Goal: Task Accomplishment & Management: Complete application form

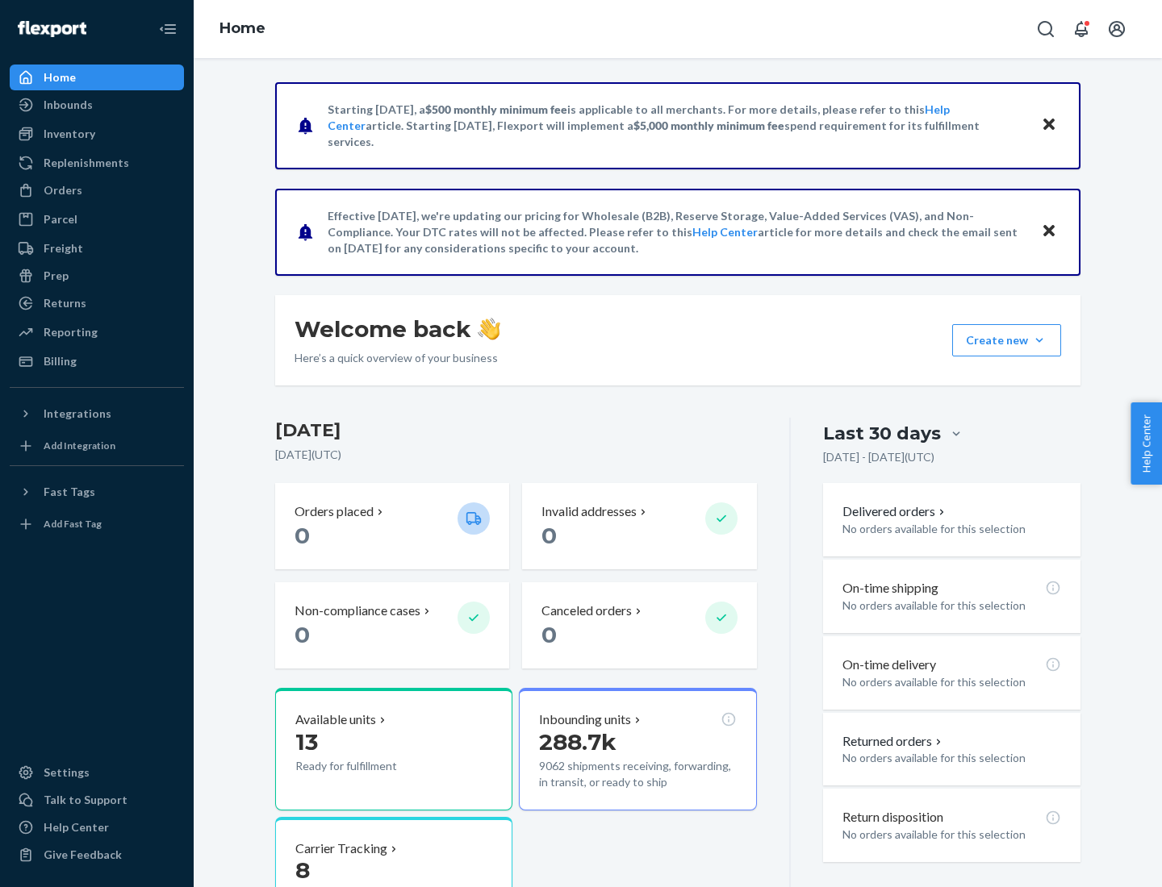
click at [84, 163] on div "Replenishments" at bounding box center [87, 163] width 86 height 16
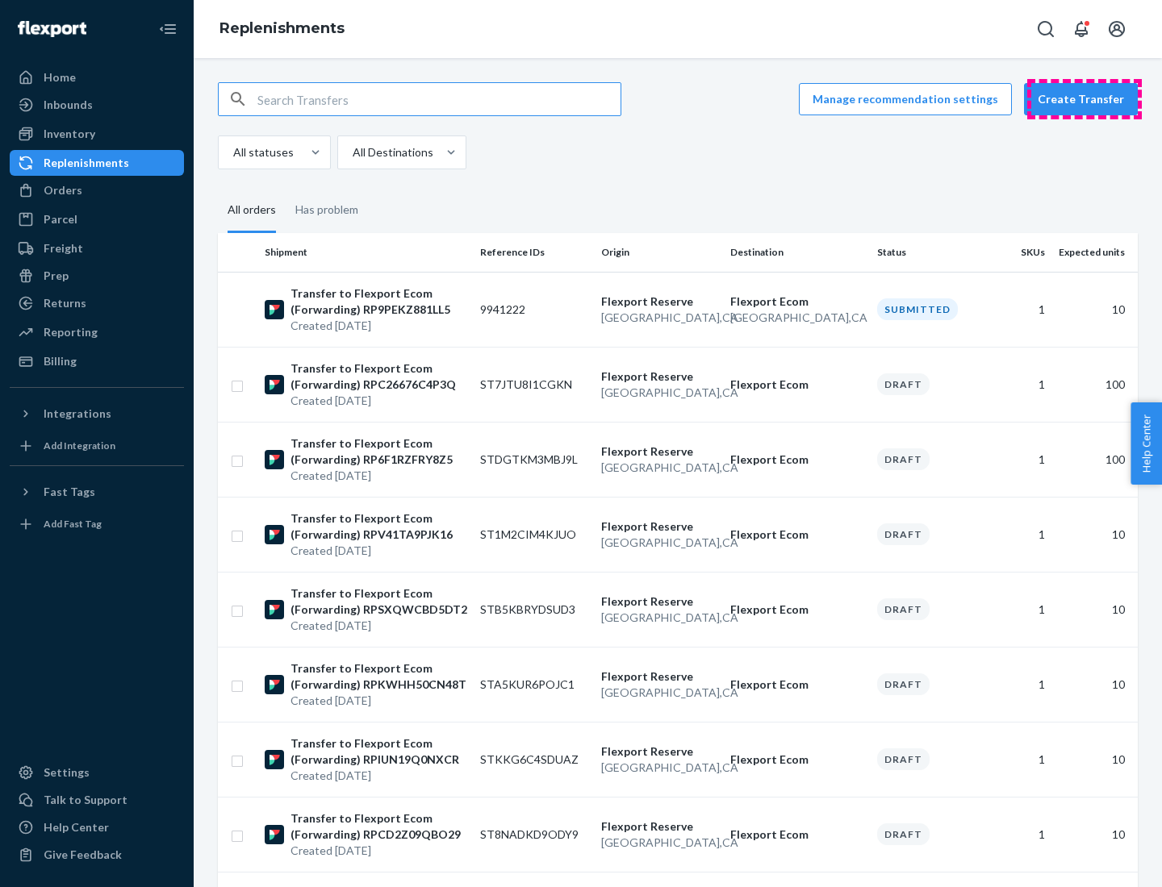
click at [1084, 99] on button "Create Transfer" at bounding box center [1081, 99] width 114 height 32
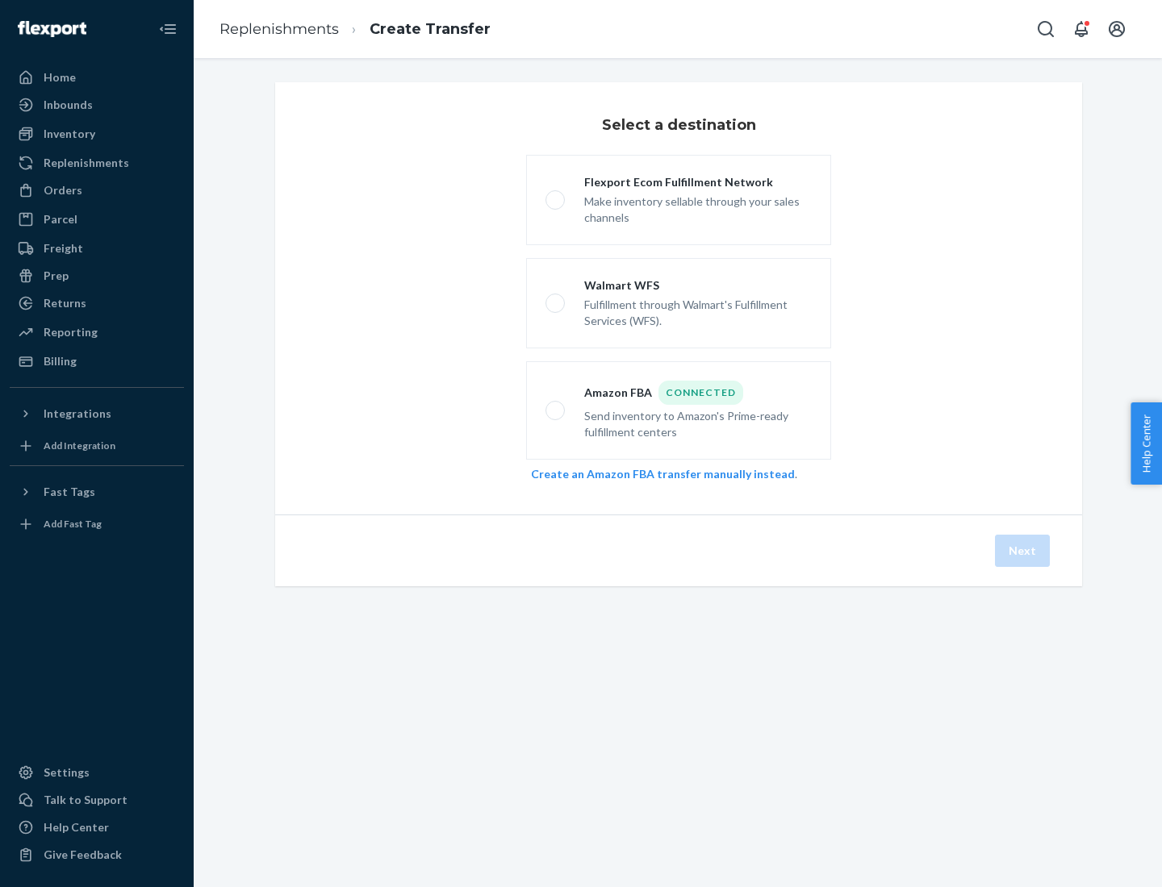
click at [654, 473] on link "Create an Amazon FBA transfer manually instead" at bounding box center [663, 474] width 264 height 14
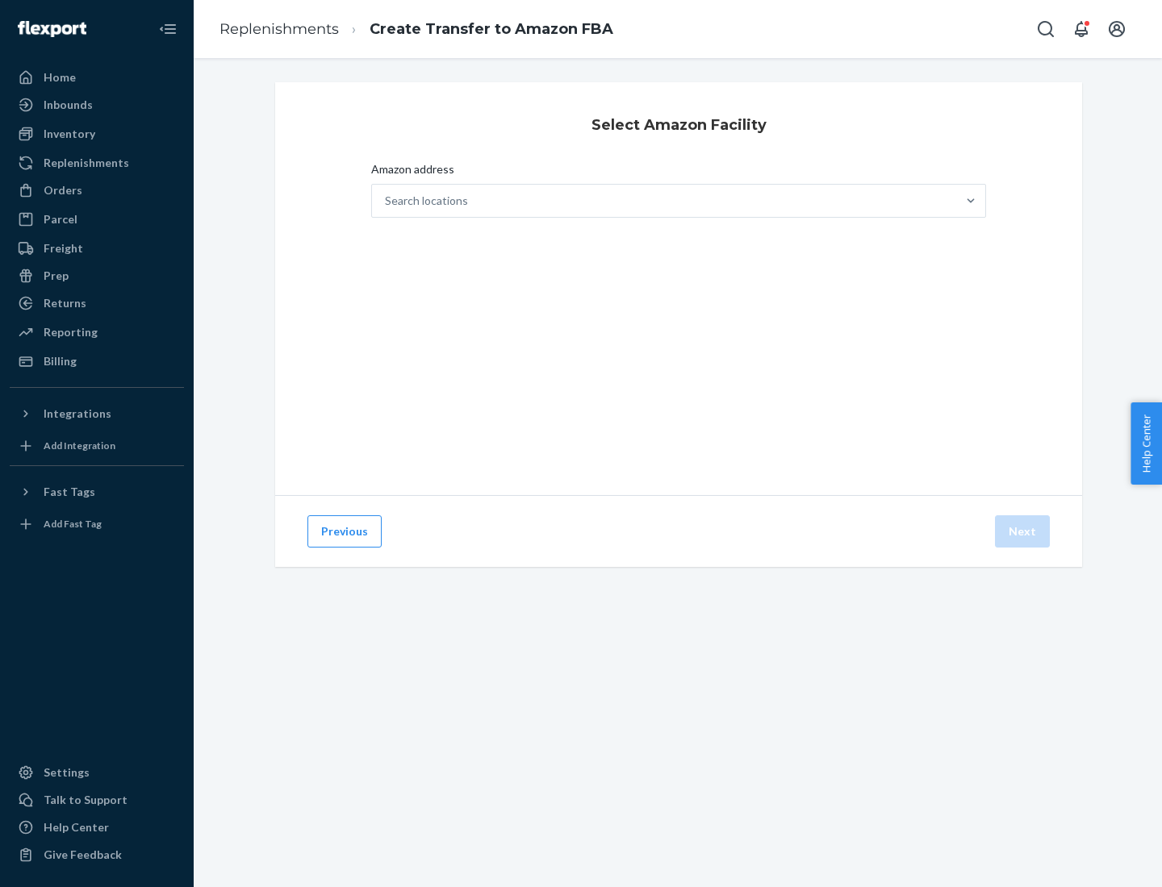
click at [664, 201] on div "Search locations" at bounding box center [664, 201] width 584 height 32
click at [386, 201] on input "Amazon address Search locations" at bounding box center [386, 201] width 2 height 16
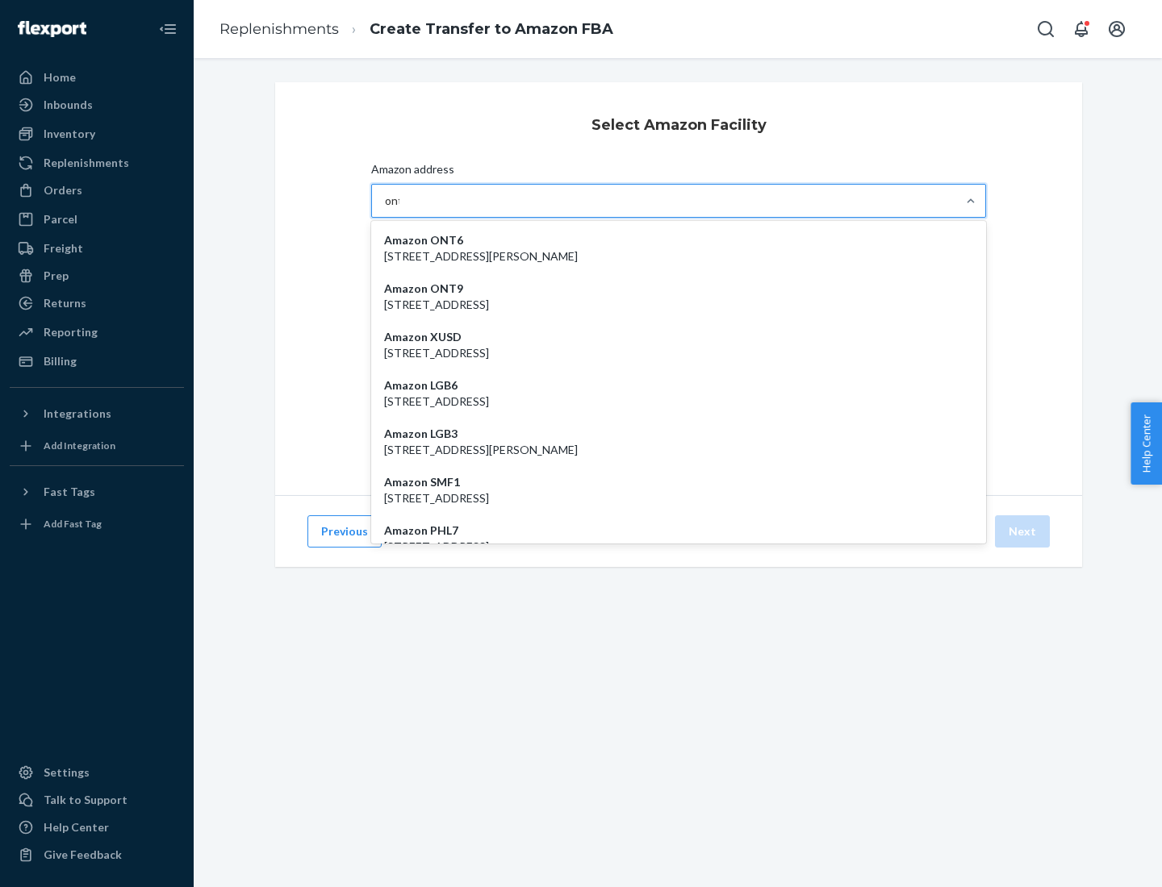
type input "ont6"
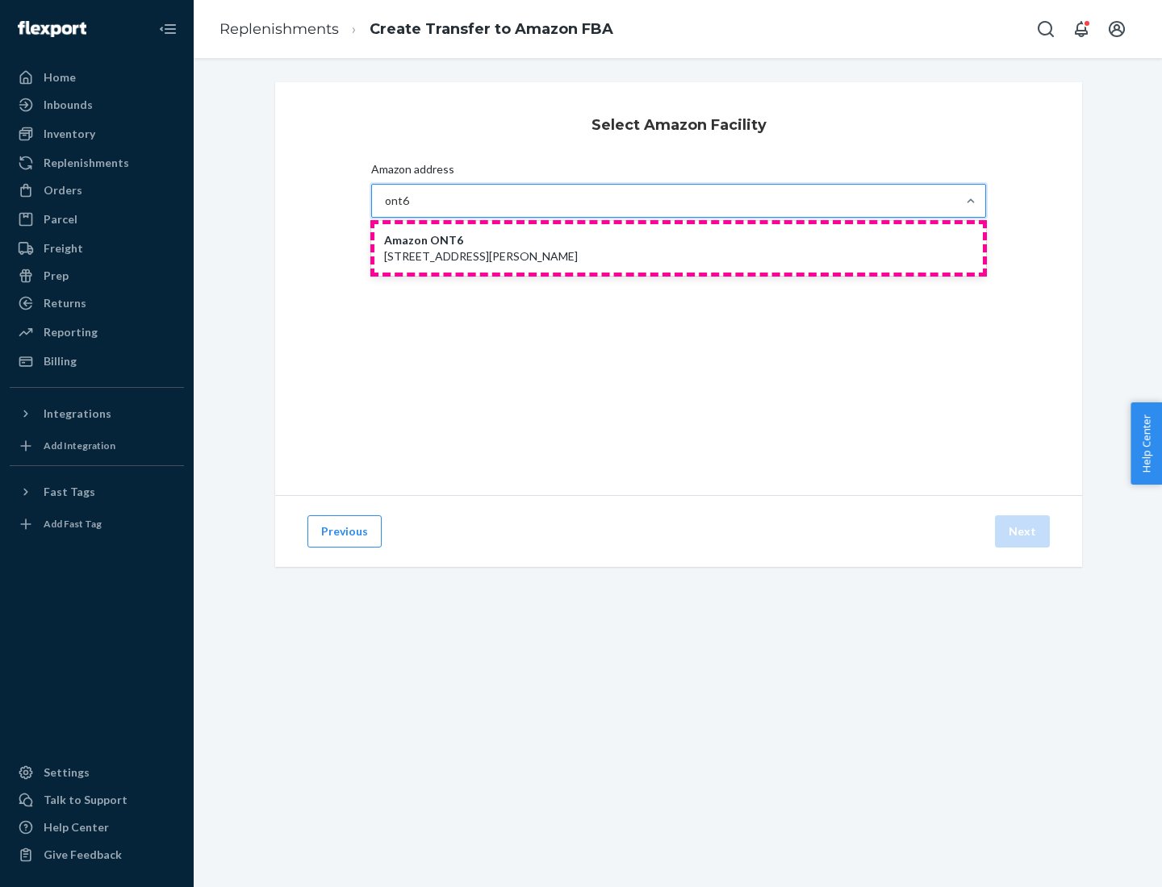
click at [678, 248] on p "[STREET_ADDRESS][PERSON_NAME]" at bounding box center [678, 256] width 589 height 16
click at [410, 209] on input "ont6" at bounding box center [397, 201] width 25 height 16
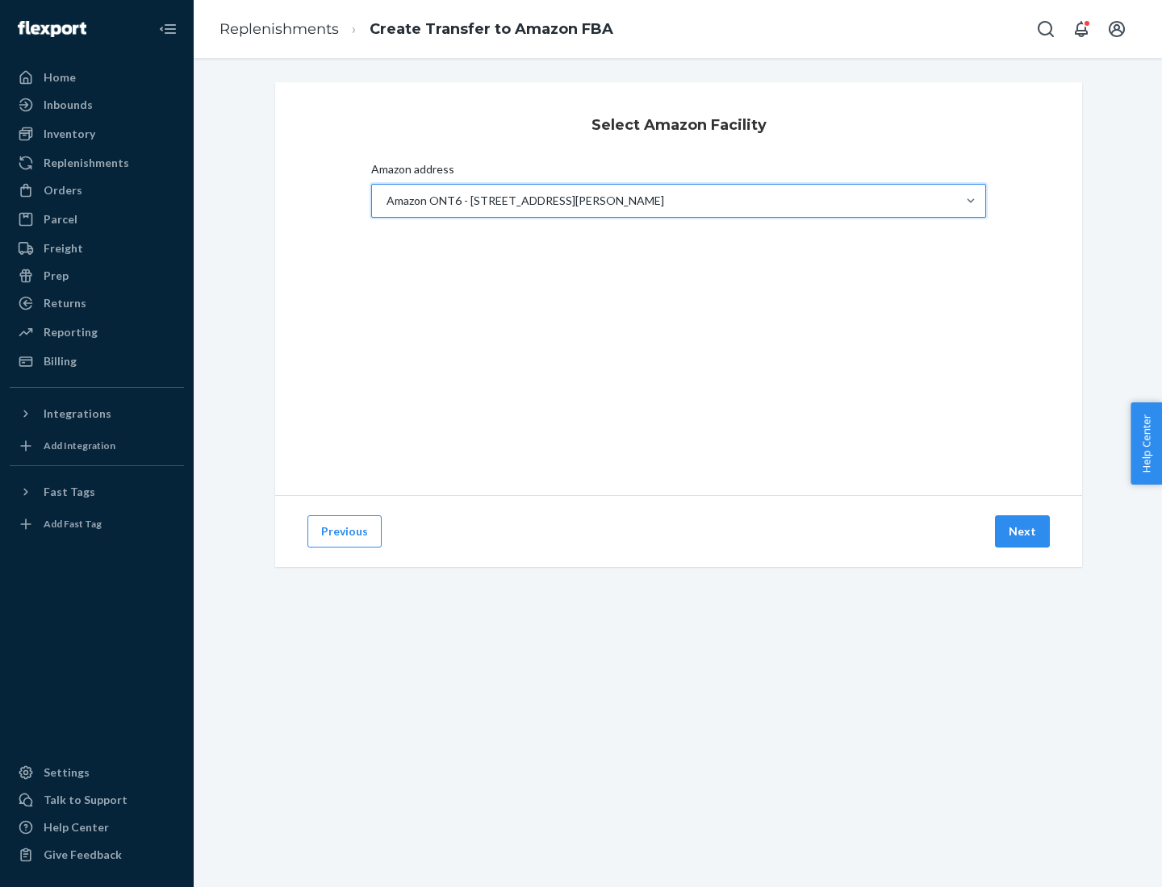
click at [1023, 532] on button "Next" at bounding box center [1022, 531] width 55 height 32
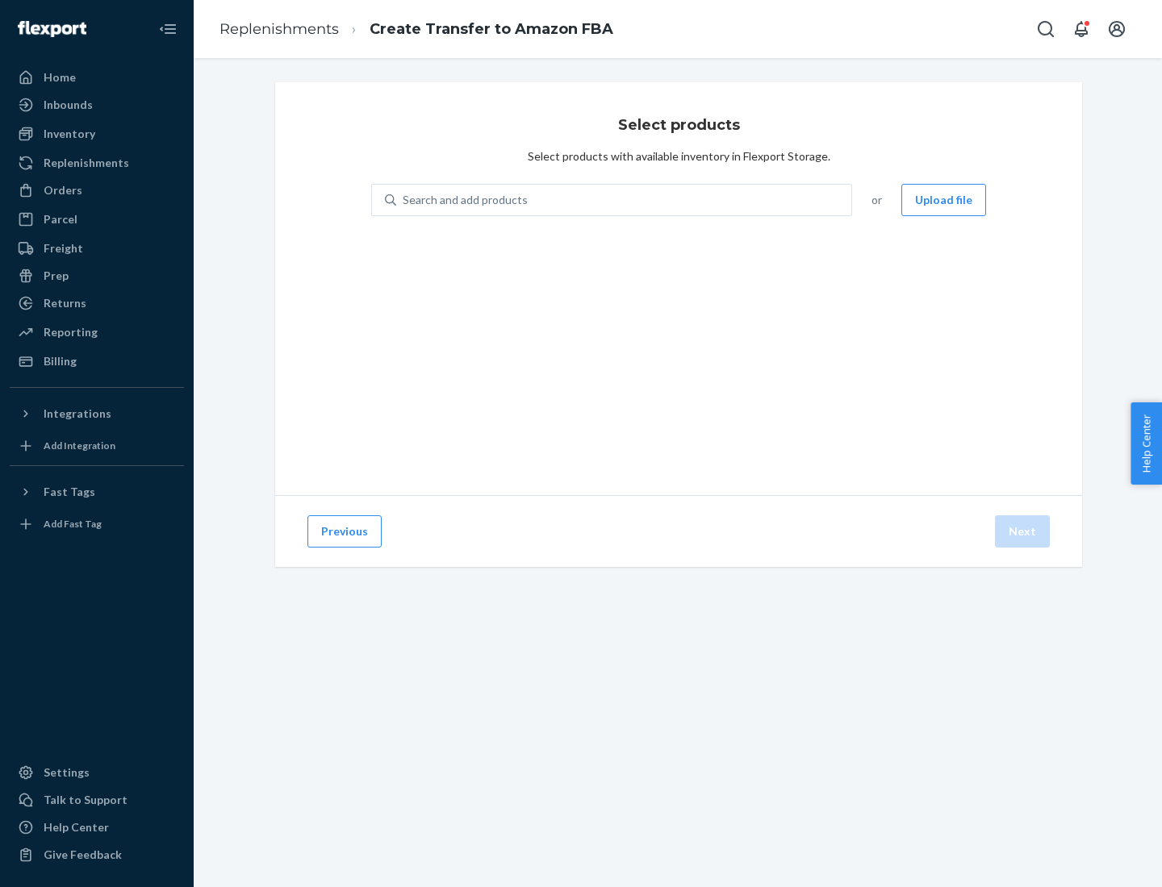
click at [624, 200] on div "Search and add products" at bounding box center [623, 200] width 455 height 29
click at [404, 200] on input "Search and add products" at bounding box center [404, 200] width 2 height 16
type input "test"
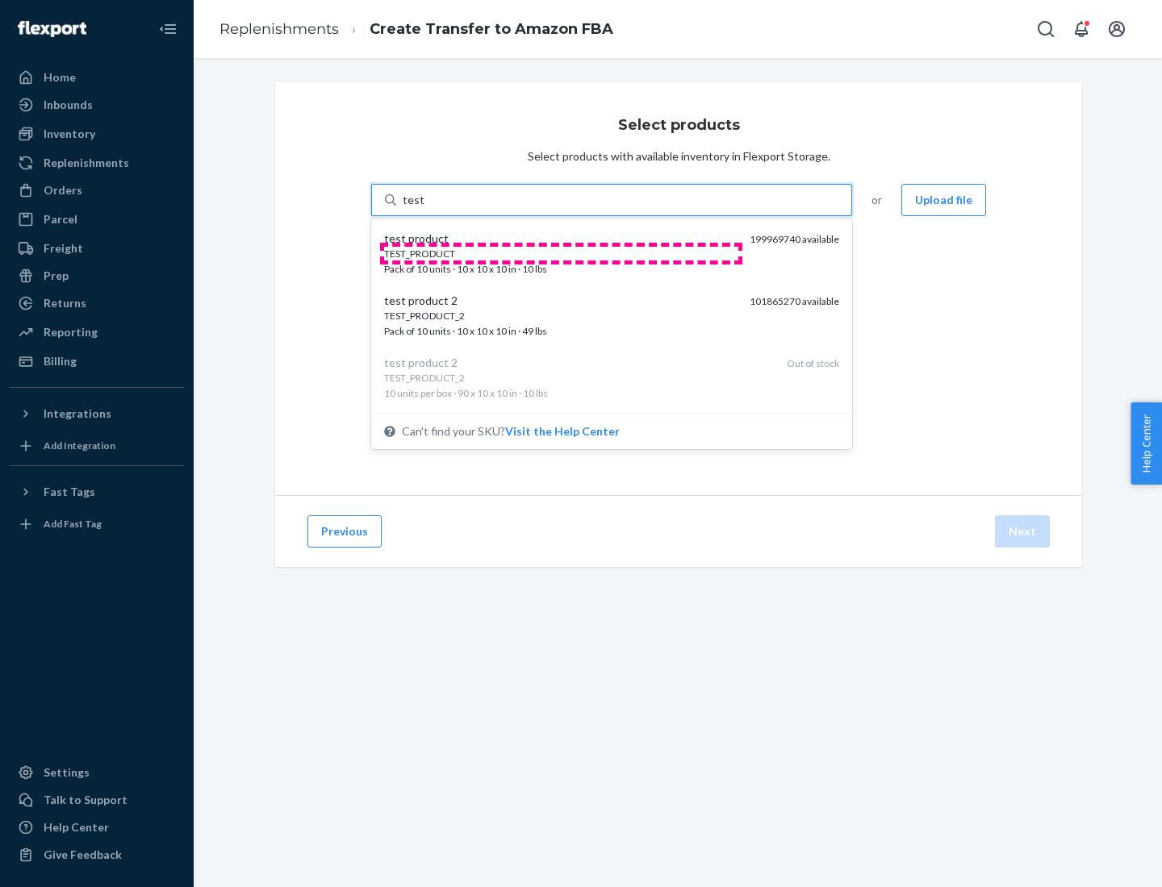
click at [561, 253] on div "TEST_PRODUCT" at bounding box center [560, 254] width 353 height 14
click at [423, 208] on input "test" at bounding box center [413, 200] width 21 height 16
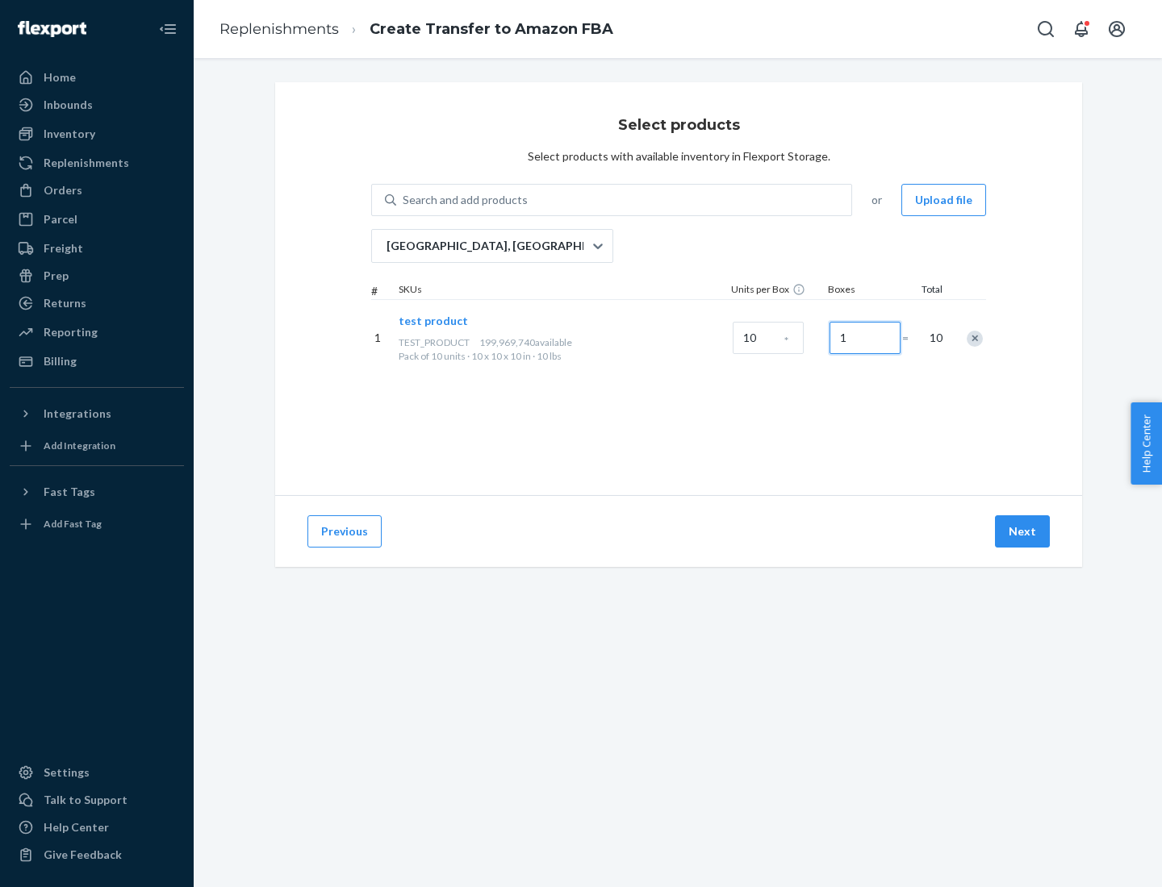
type input "1"
click at [1023, 532] on button "Next" at bounding box center [1022, 531] width 55 height 32
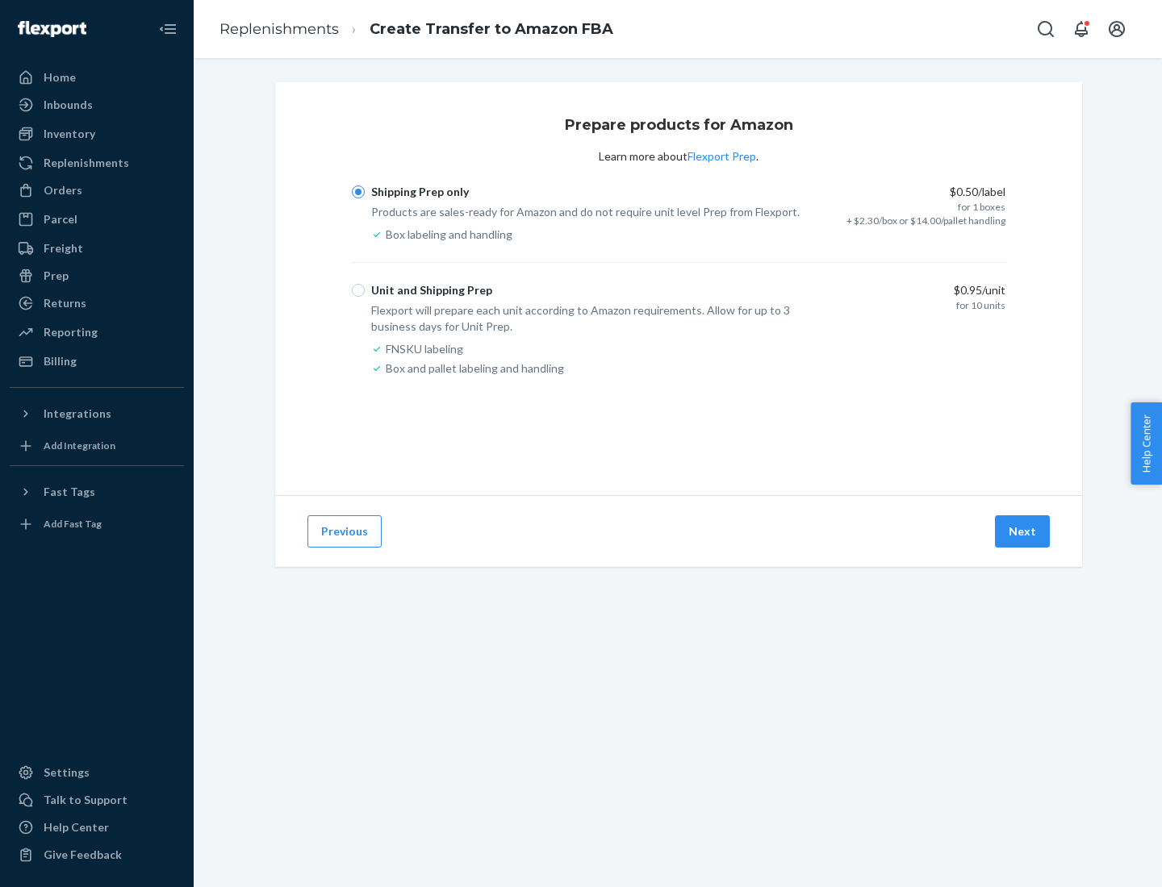
click at [428, 290] on div "Unit and Shipping Prep" at bounding box center [431, 290] width 121 height 16
click at [365, 290] on input "Unit and Shipping Prep" at bounding box center [358, 290] width 13 height 13
radio input "true"
click at [1023, 532] on button "Next" at bounding box center [1022, 531] width 55 height 32
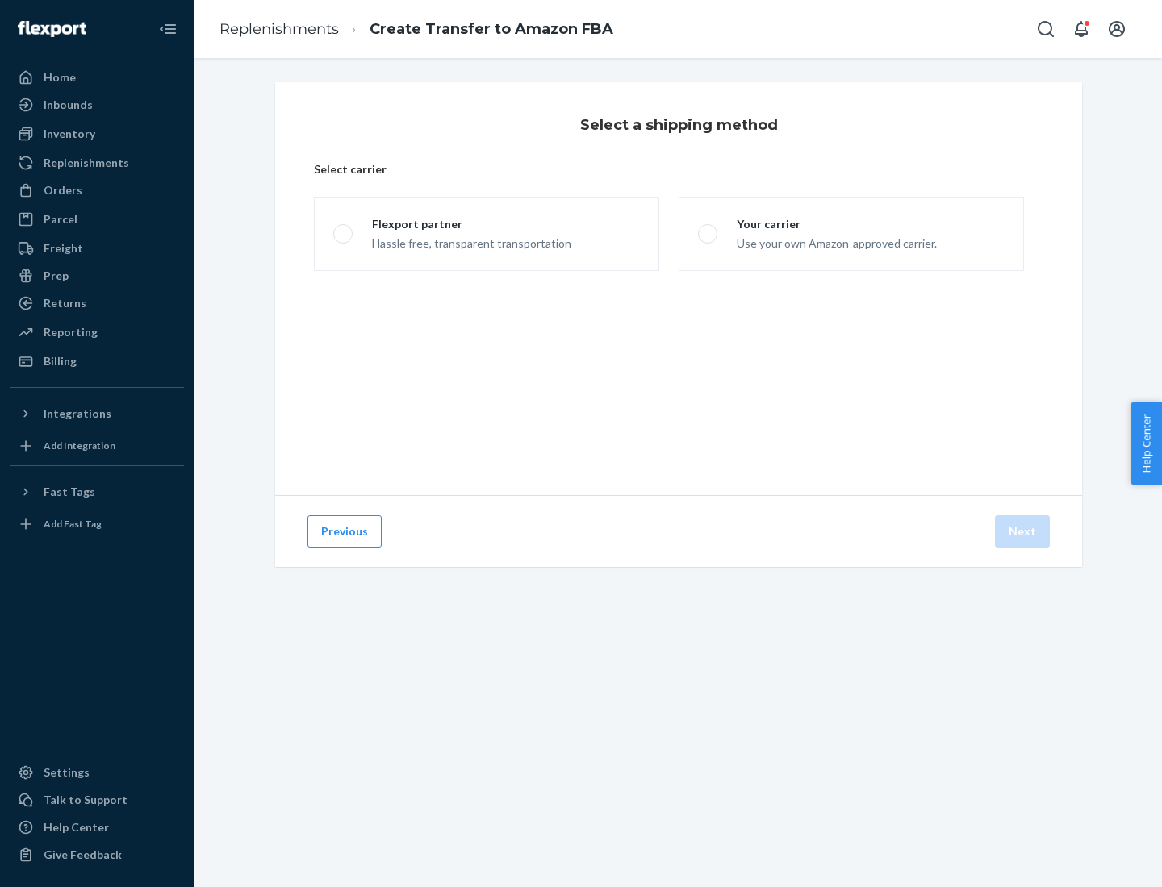
click at [835, 224] on div "Your carrier" at bounding box center [836, 224] width 200 height 16
click at [708, 229] on input "Your carrier Use your own Amazon-approved carrier." at bounding box center [703, 234] width 10 height 10
radio input "true"
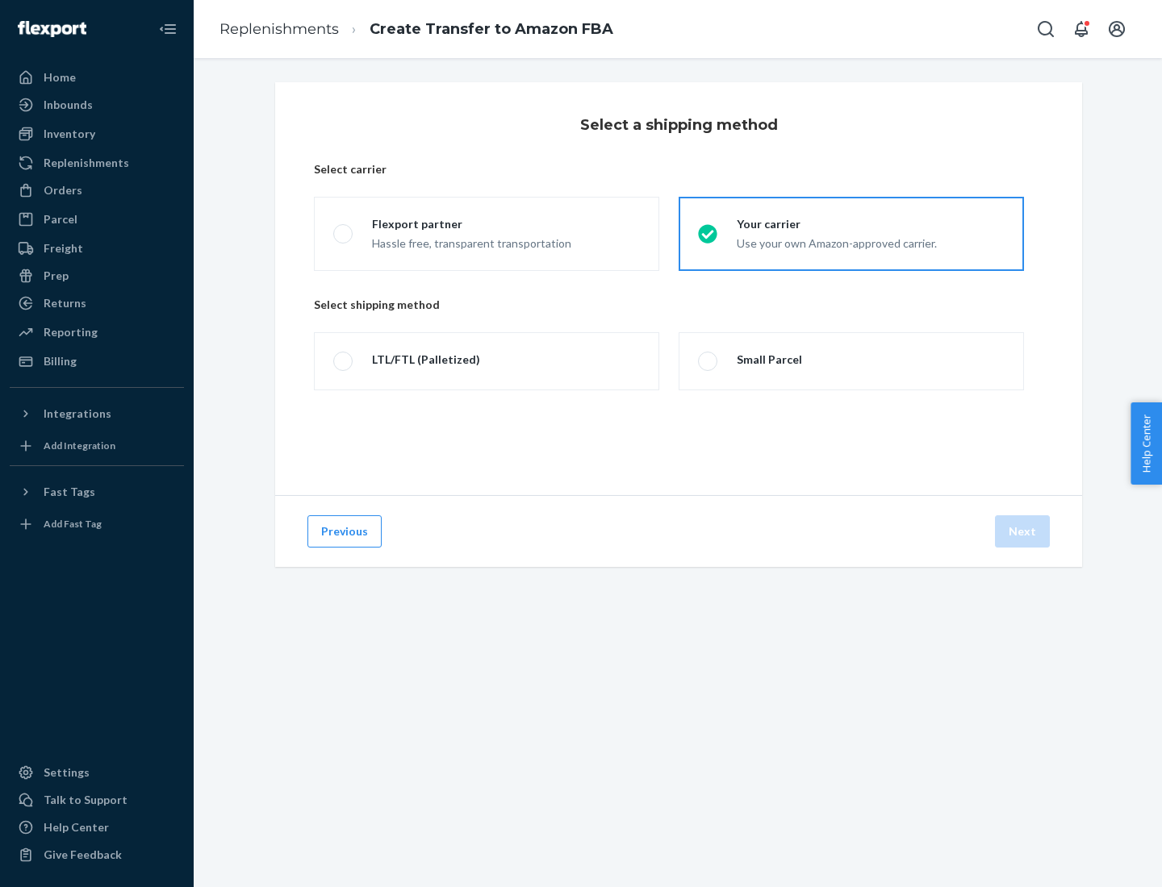
click at [767, 360] on div "Small Parcel" at bounding box center [768, 360] width 65 height 16
click at [708, 360] on input "Small Parcel" at bounding box center [703, 362] width 10 height 10
radio input "true"
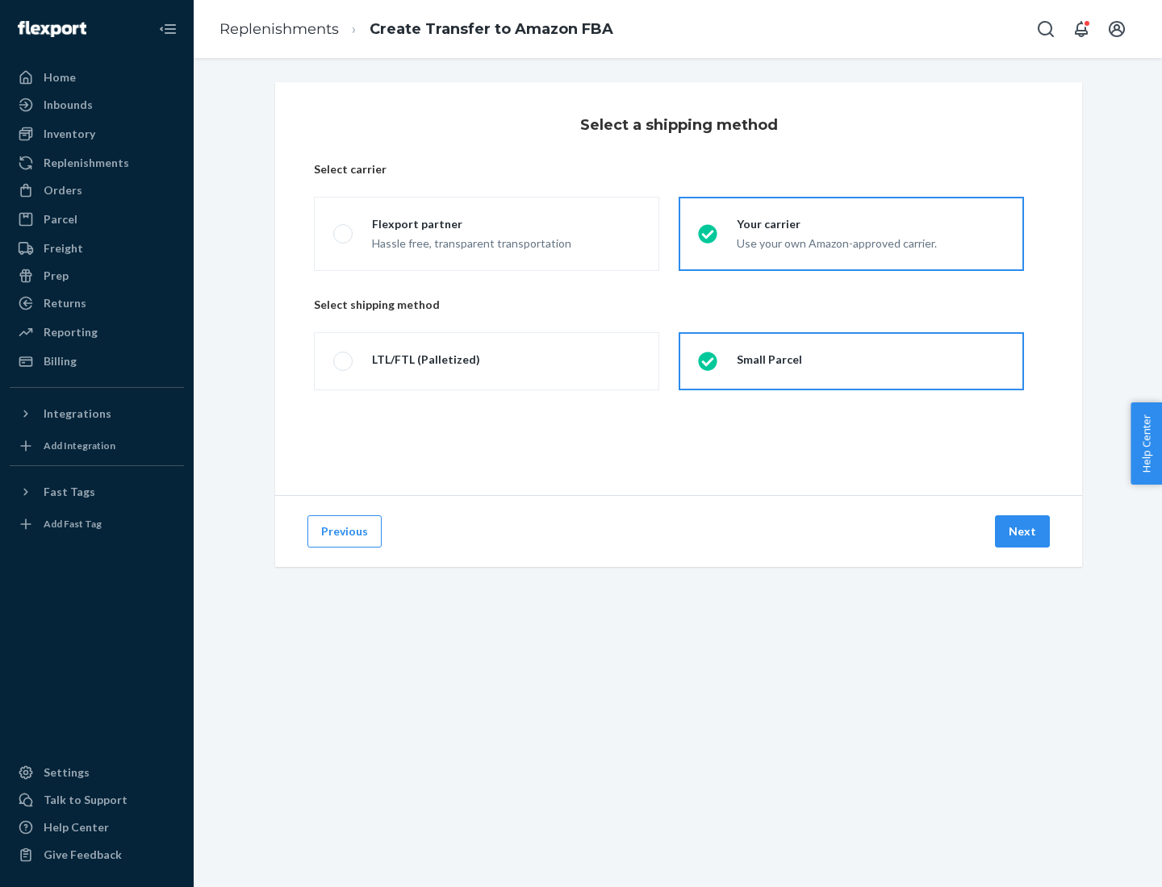
click at [1023, 532] on button "Next" at bounding box center [1022, 531] width 55 height 32
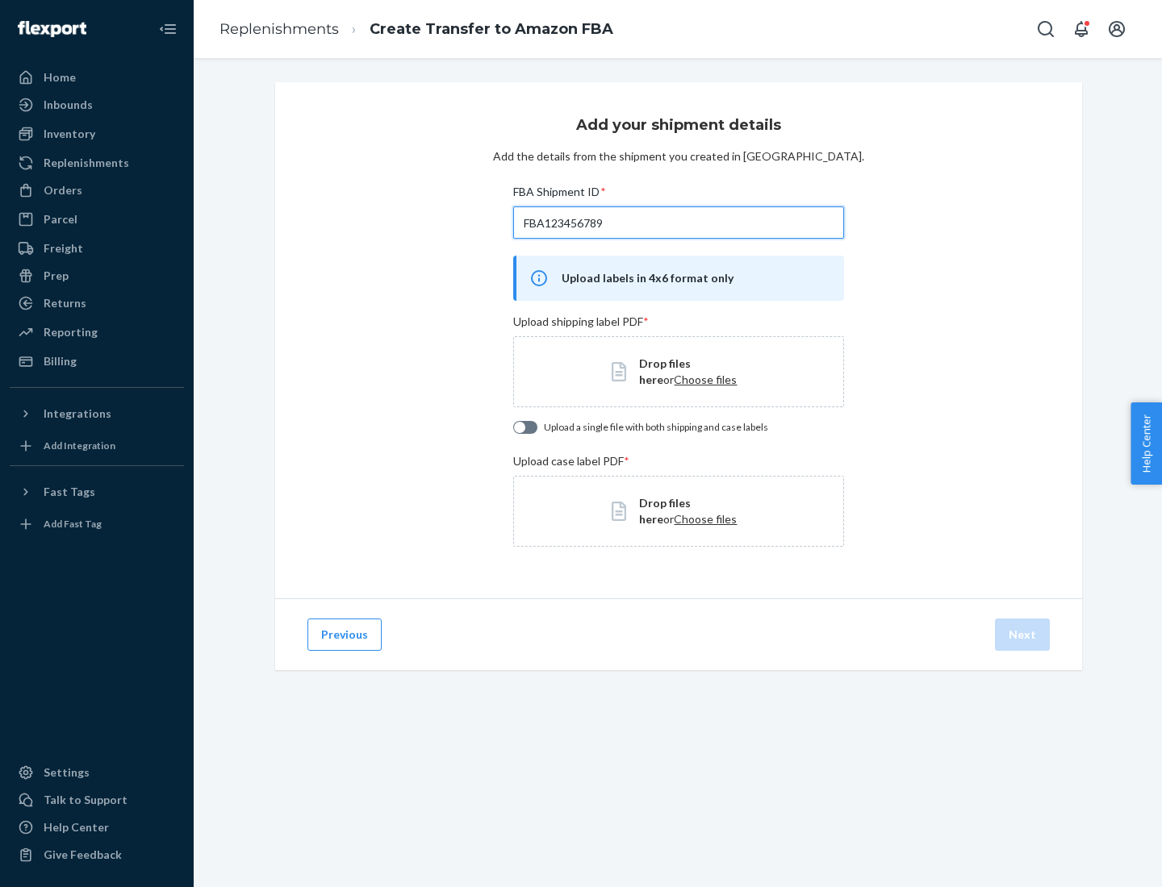
type input "FBA123456789"
click at [674, 379] on span "Choose files" at bounding box center [705, 380] width 63 height 14
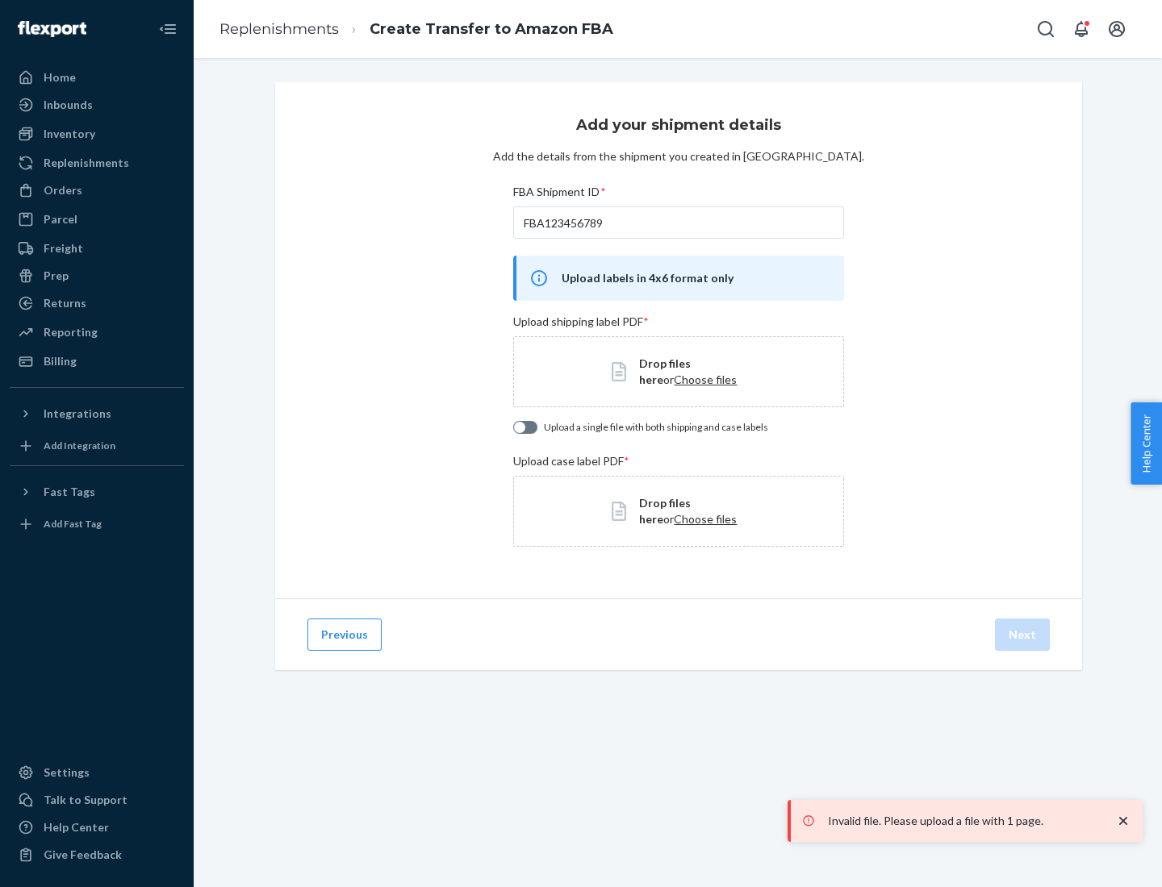
click at [678, 125] on h3 "Add your shipment details" at bounding box center [678, 125] width 205 height 21
